Goal: Task Accomplishment & Management: Manage account settings

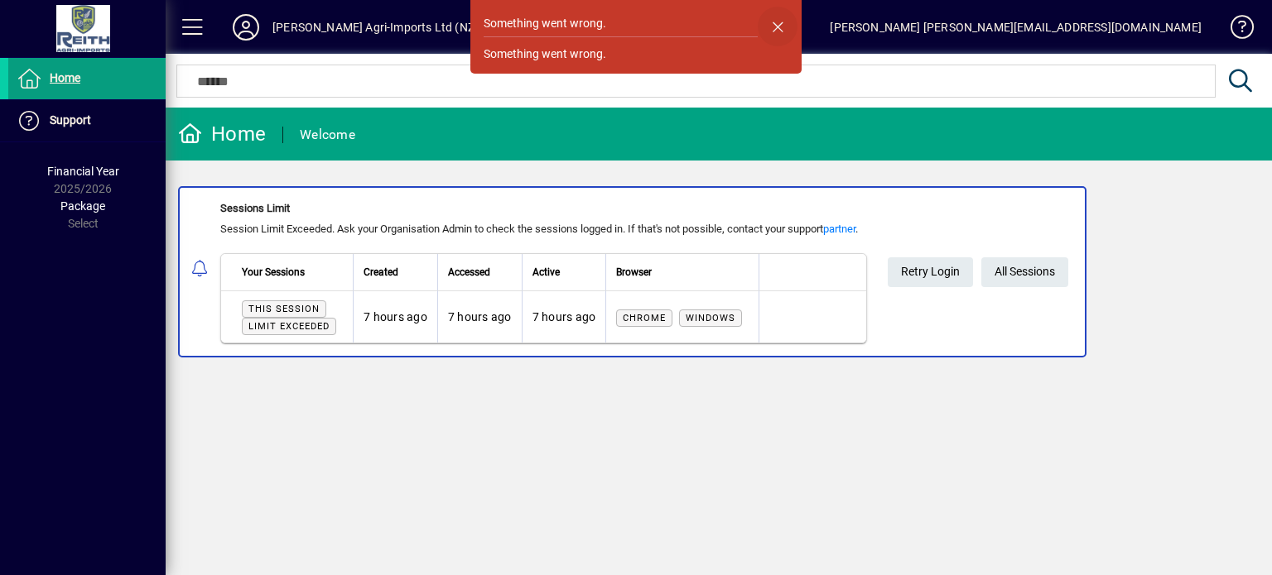
click at [777, 27] on span "button" at bounding box center [777, 27] width 40 height 40
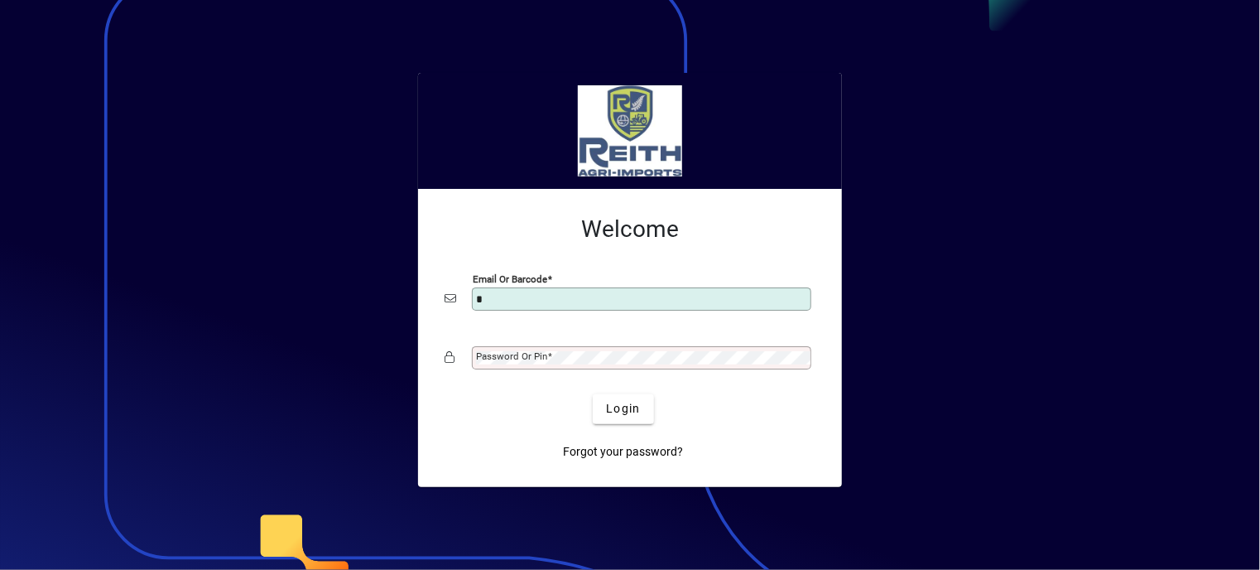
type input "**********"
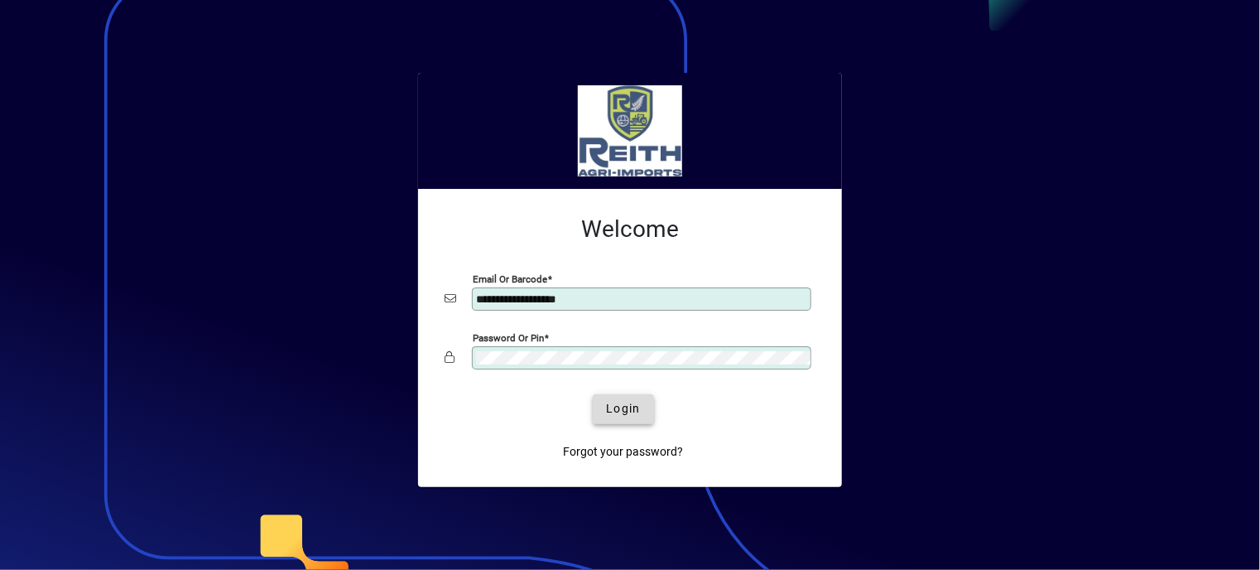
click at [626, 416] on span "Login" at bounding box center [623, 408] width 34 height 17
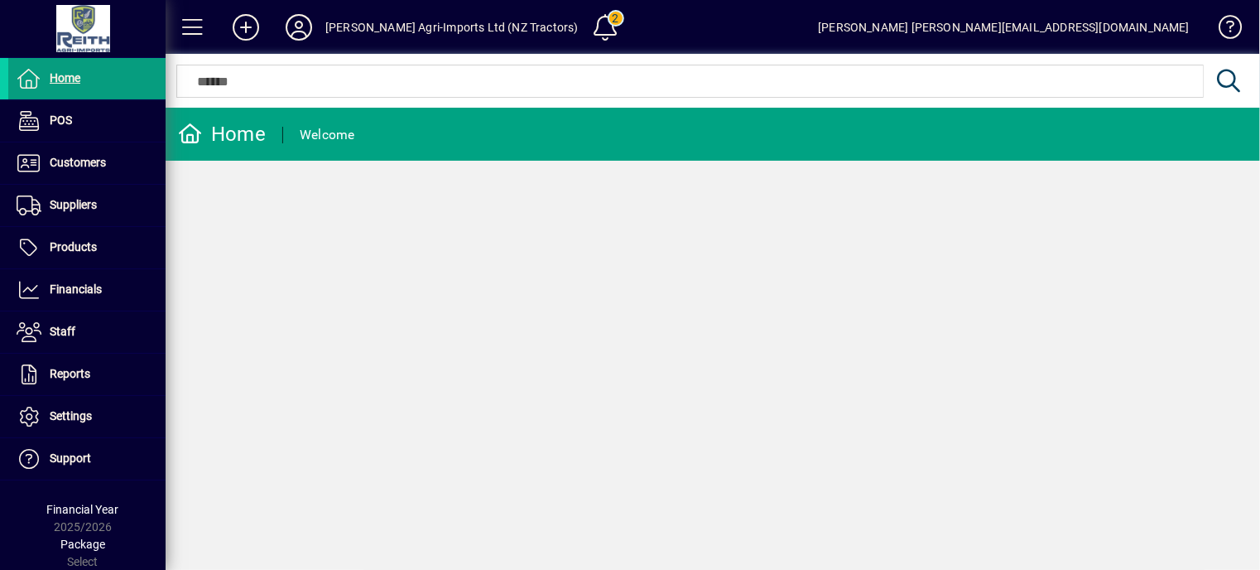
click at [626, 416] on div "Home Welcome" at bounding box center [713, 339] width 1094 height 462
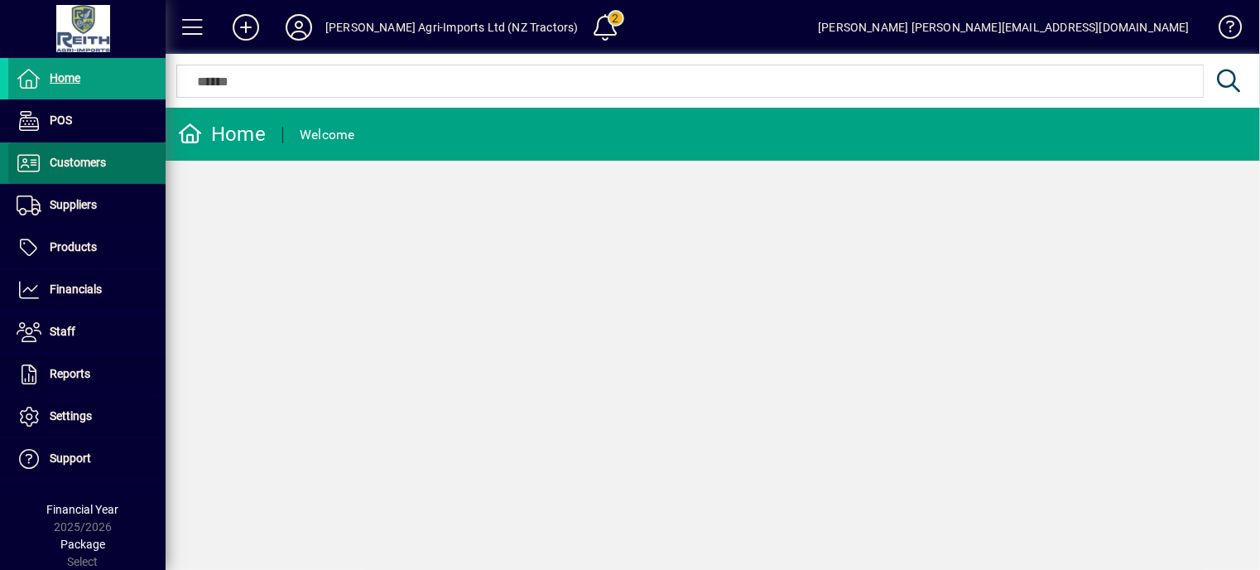
click at [91, 168] on span "Customers" at bounding box center [78, 162] width 56 height 13
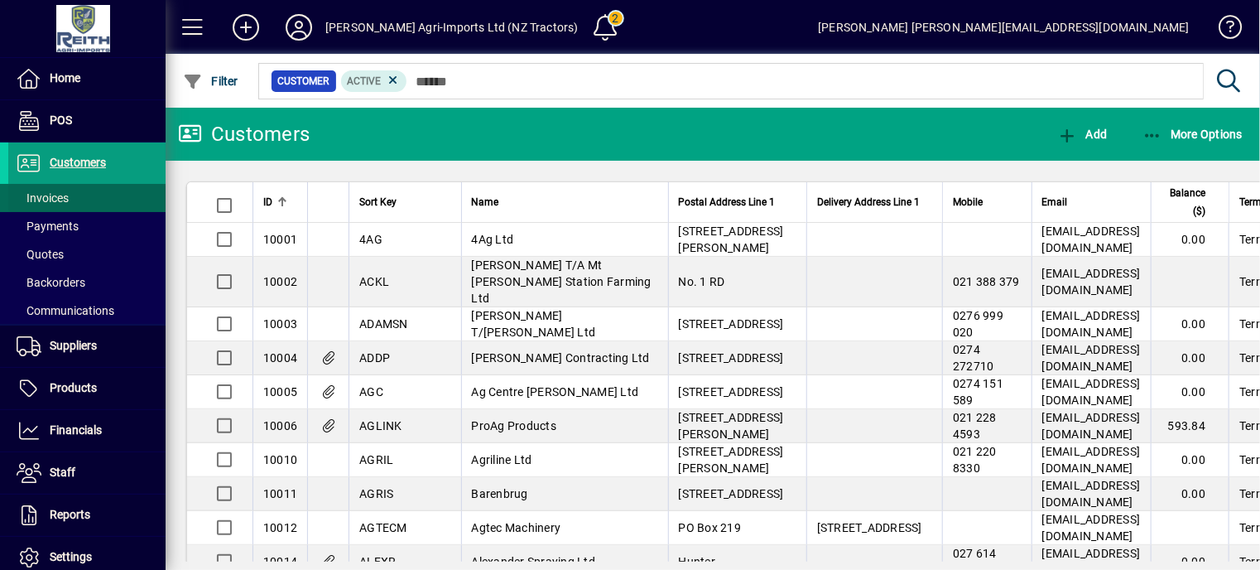
click at [59, 195] on span "Invoices" at bounding box center [43, 197] width 52 height 13
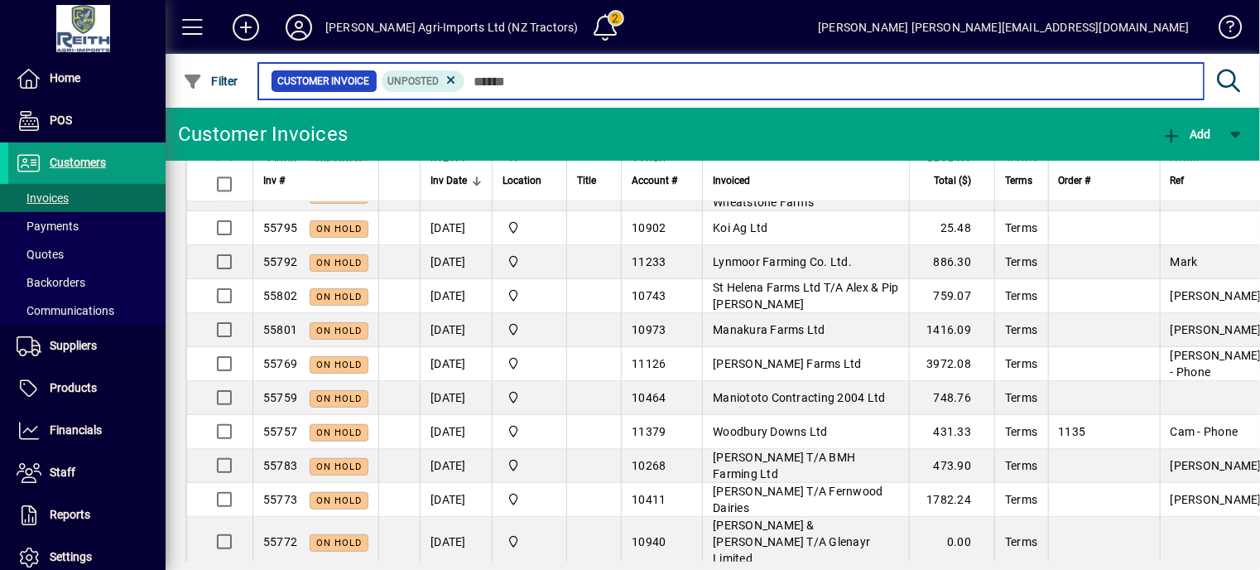
scroll to position [2053, 0]
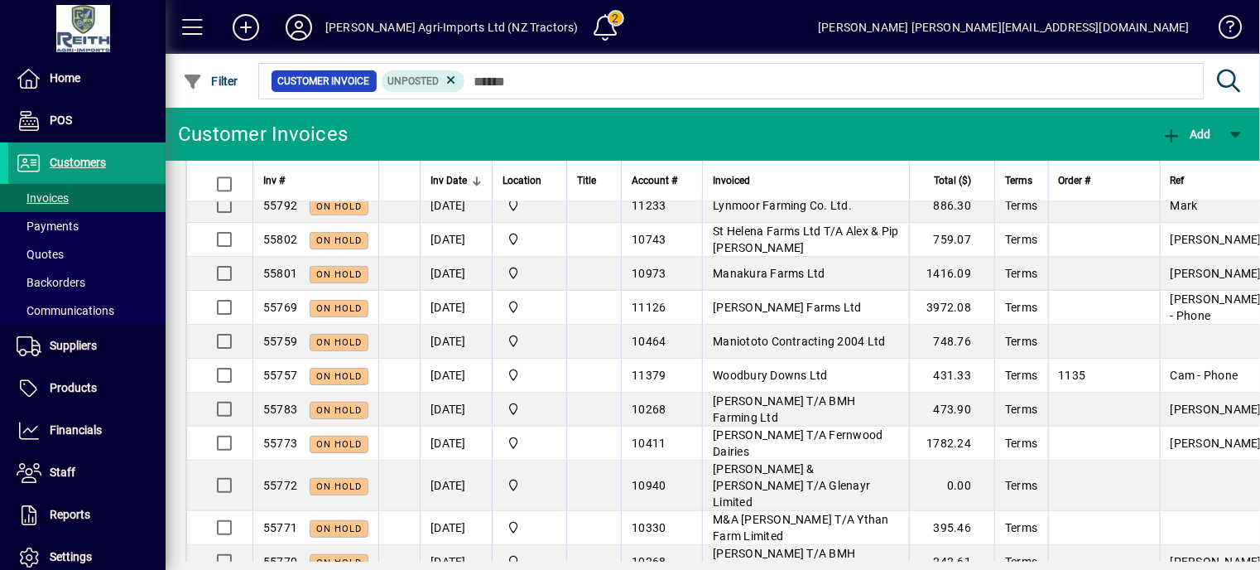
click at [301, 29] on icon at bounding box center [298, 27] width 33 height 26
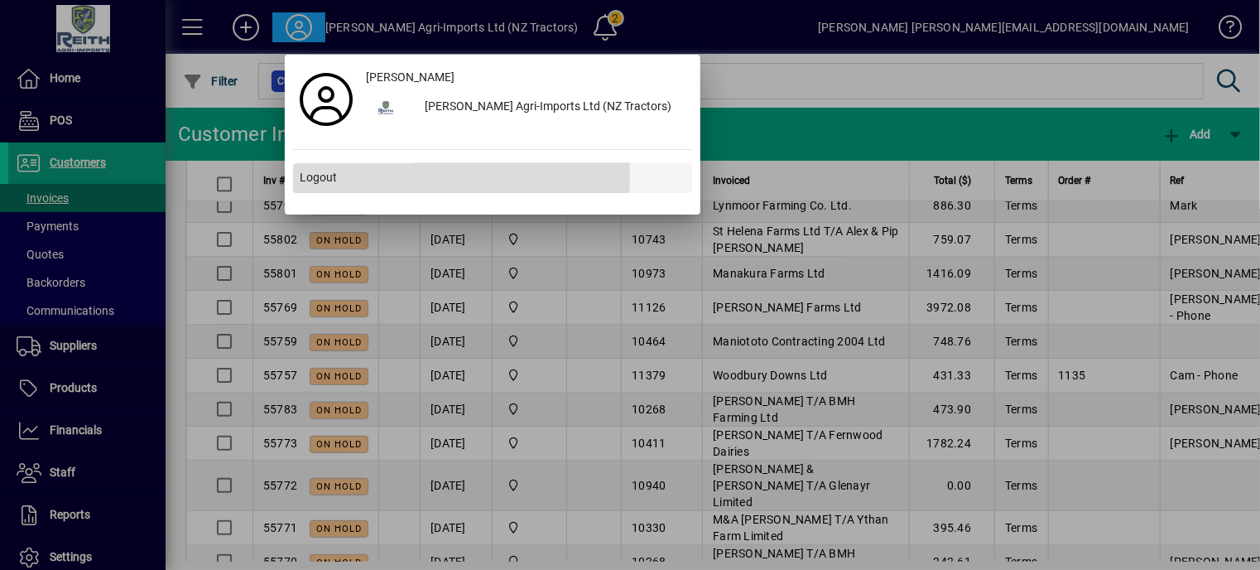
click at [311, 178] on span "Logout" at bounding box center [318, 177] width 37 height 17
